Goal: Find specific page/section: Find specific page/section

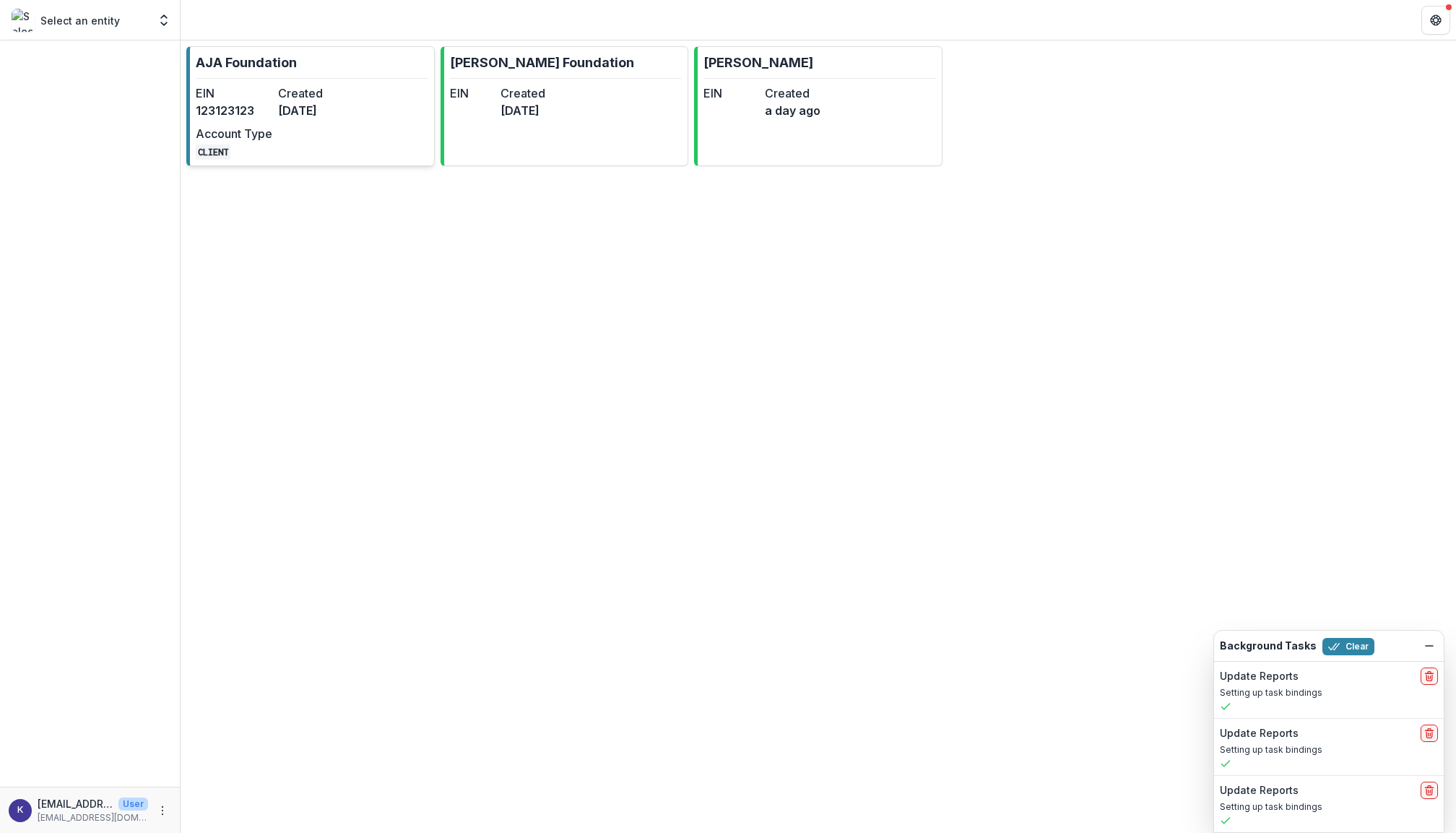
click at [295, 84] on dt "Created" at bounding box center [316, 93] width 76 height 17
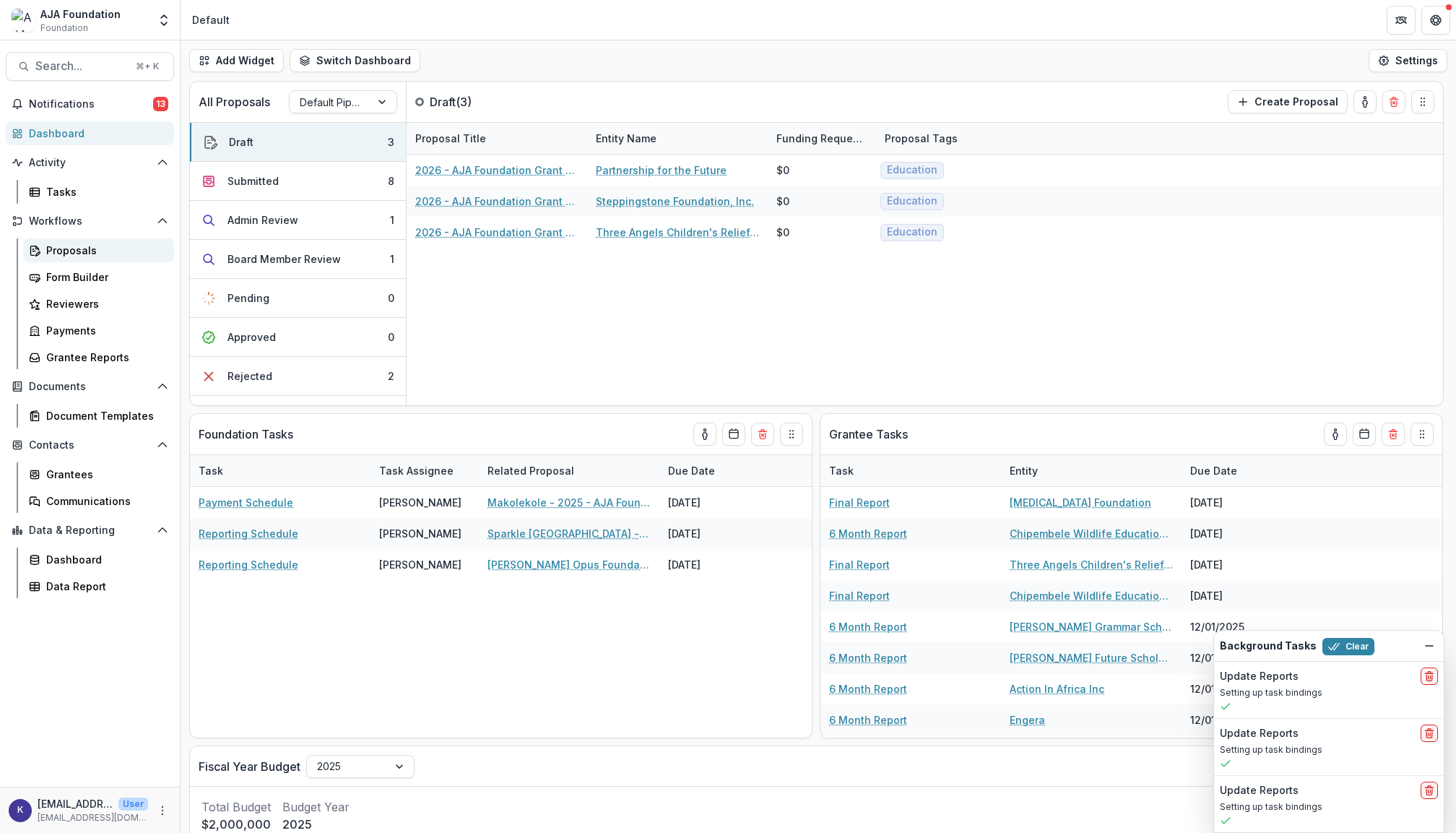
click at [84, 246] on div "Proposals" at bounding box center [105, 250] width 116 height 15
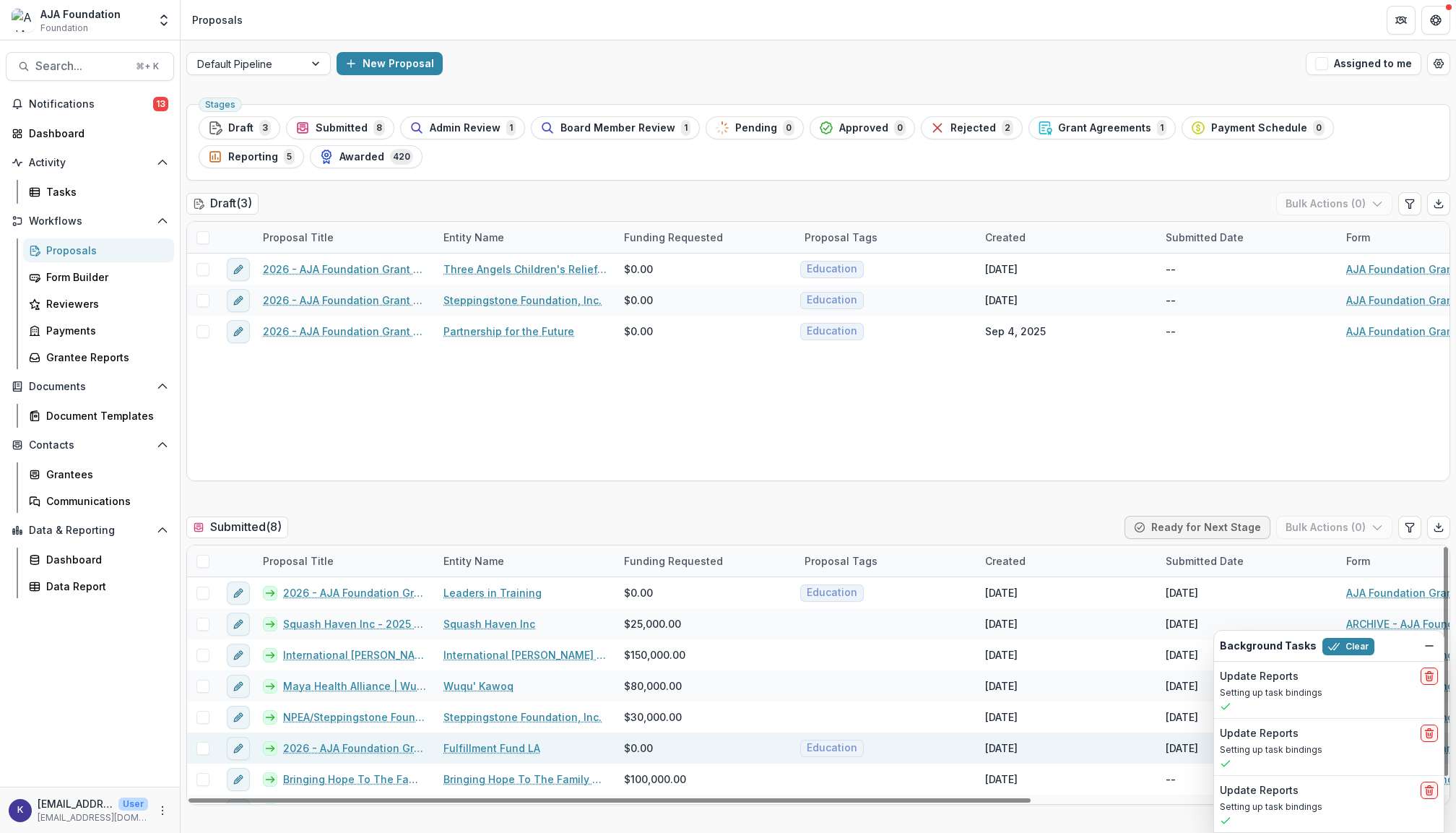
click at [347, 752] on link "2026 - AJA Foundation Grant Application" at bounding box center [354, 748] width 143 height 15
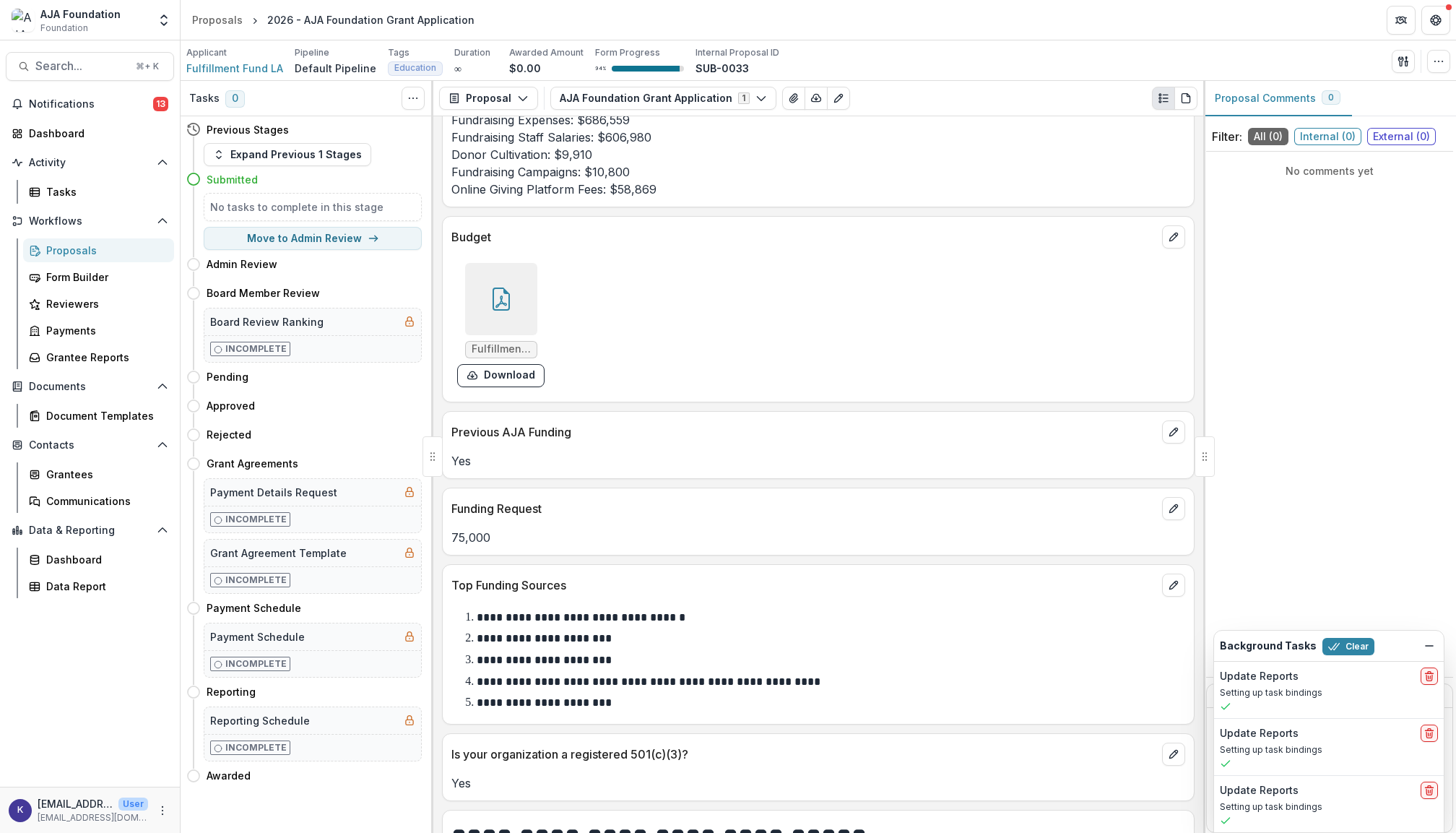
scroll to position [5559, 0]
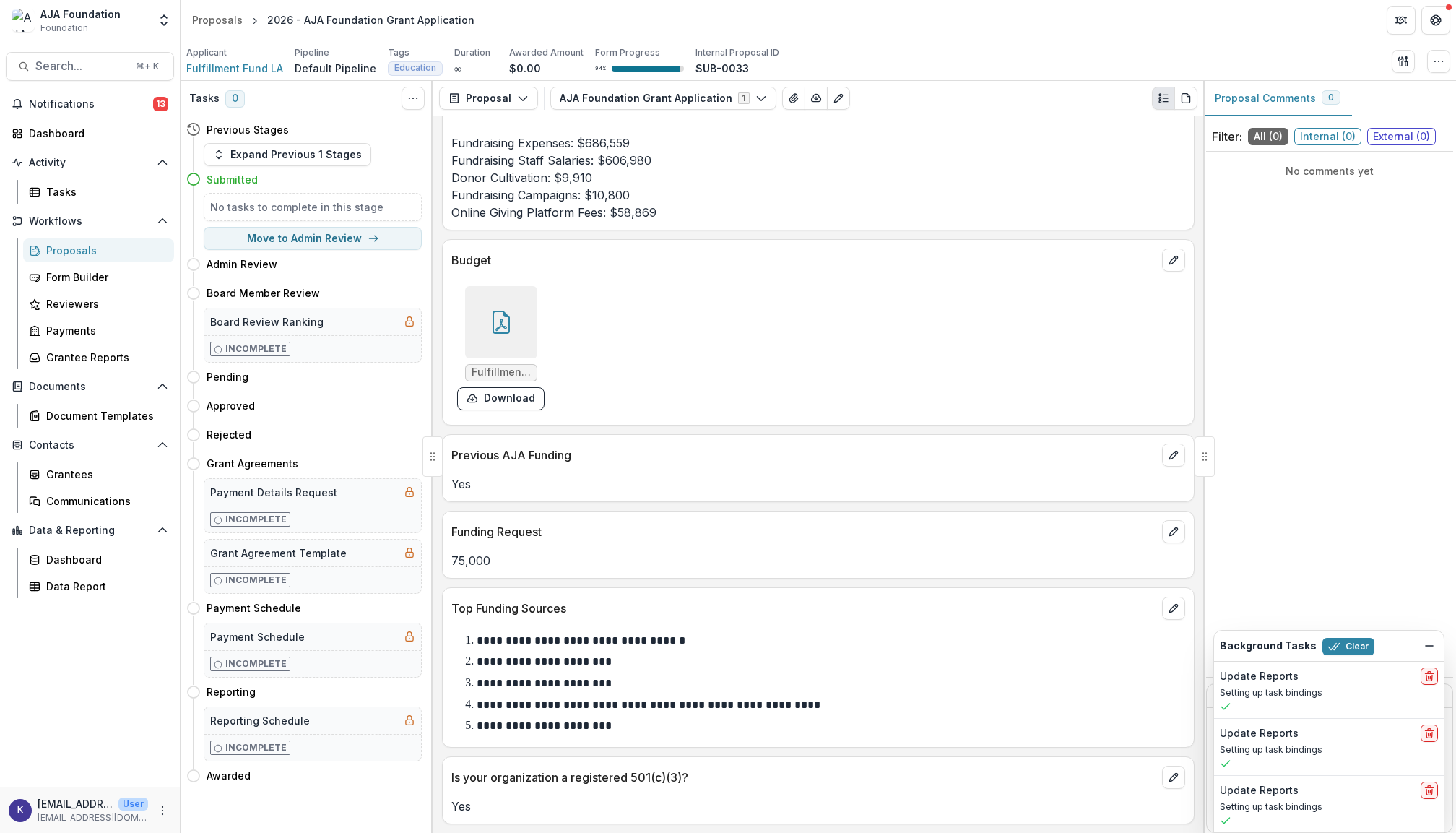
click at [68, 249] on div "Proposals" at bounding box center [105, 250] width 116 height 15
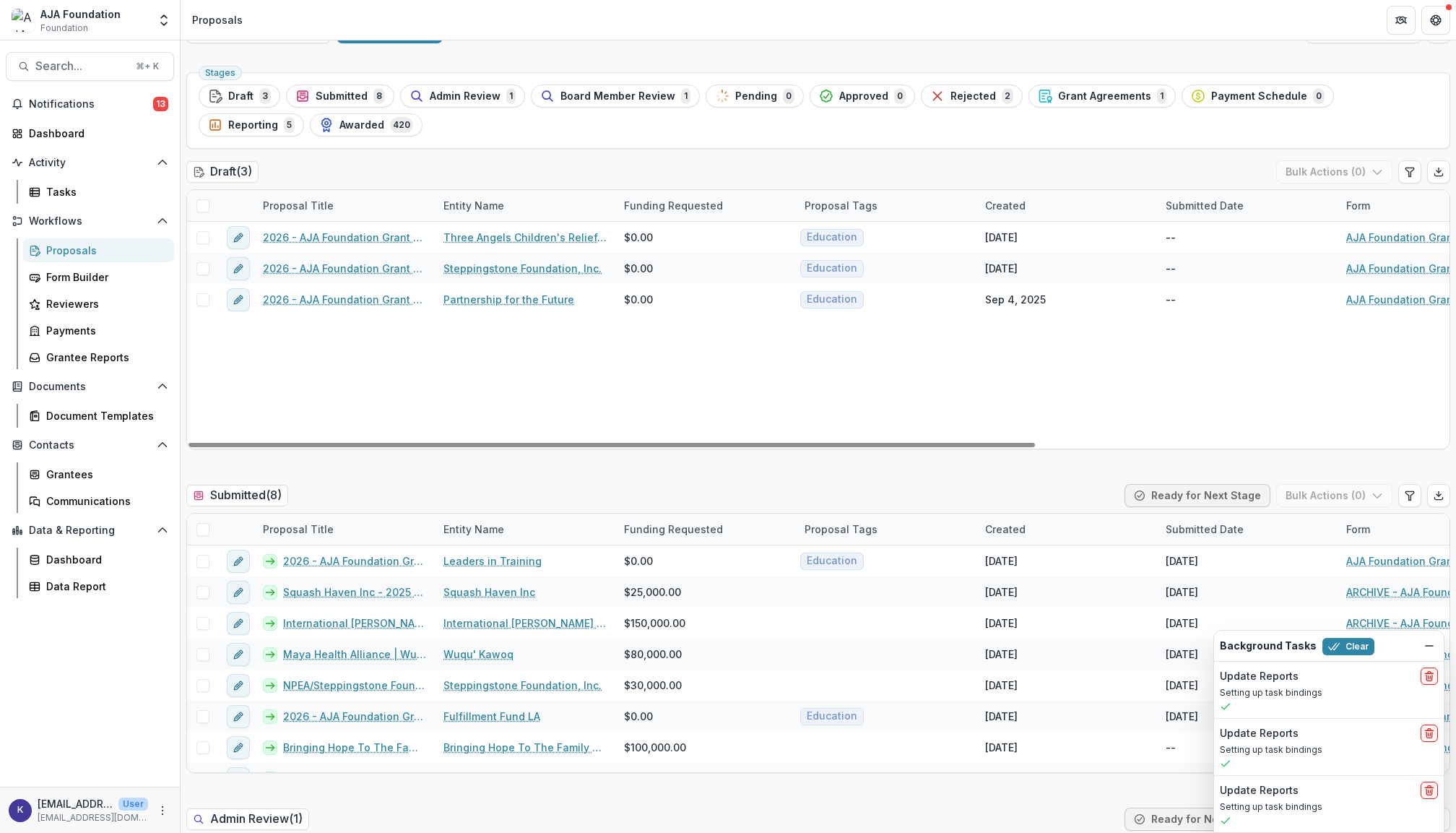
scroll to position [0, 1]
click at [94, 101] on span "Notifications" at bounding box center [91, 104] width 124 height 12
click at [786, 162] on div "Draft ( 3 ) Bulk Actions ( 0 )" at bounding box center [818, 175] width 1264 height 29
click at [87, 330] on div "Payments" at bounding box center [105, 330] width 116 height 15
